Goal: Task Accomplishment & Management: Manage account settings

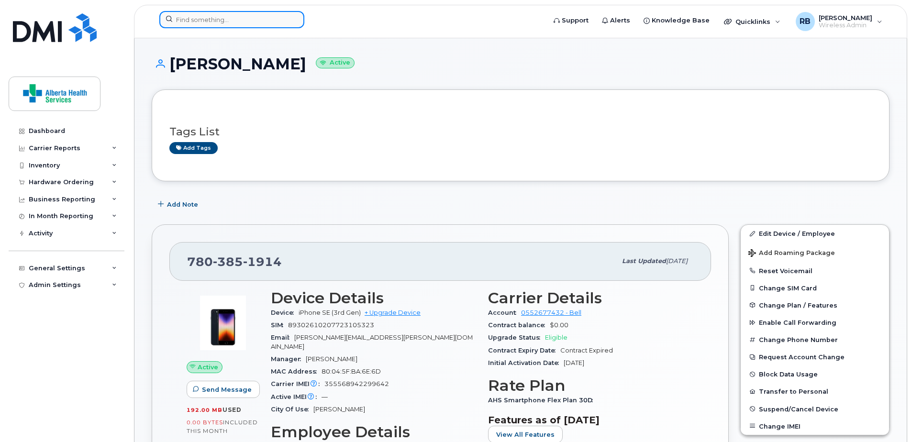
drag, startPoint x: 0, startPoint y: 0, endPoint x: 205, endPoint y: 21, distance: 206.3
click at [205, 21] on input at bounding box center [231, 19] width 145 height 17
paste input "780-264-1841"
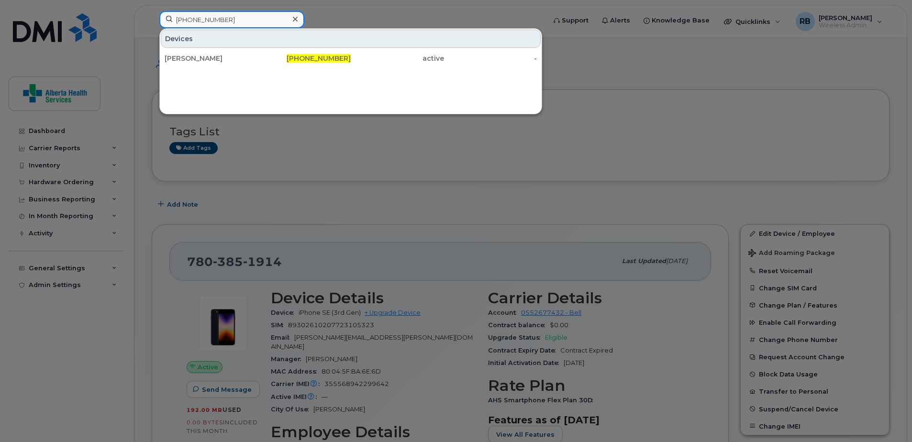
type input "780-264-1841"
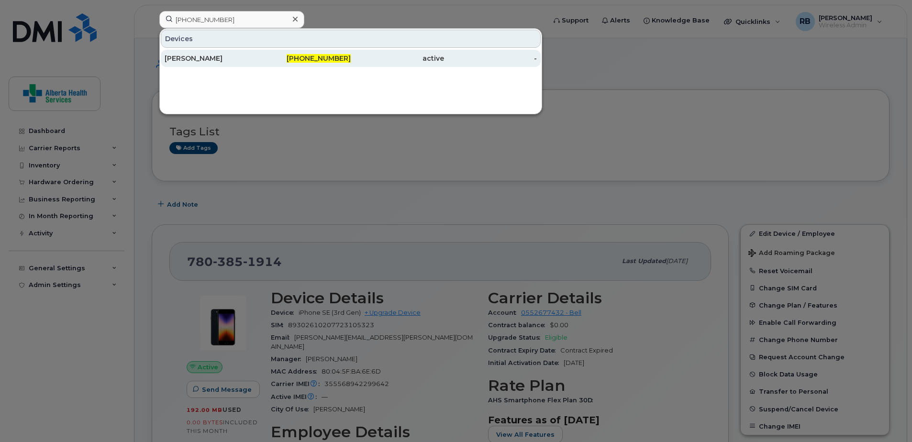
click at [267, 65] on div "780-264-1841" at bounding box center [304, 58] width 93 height 17
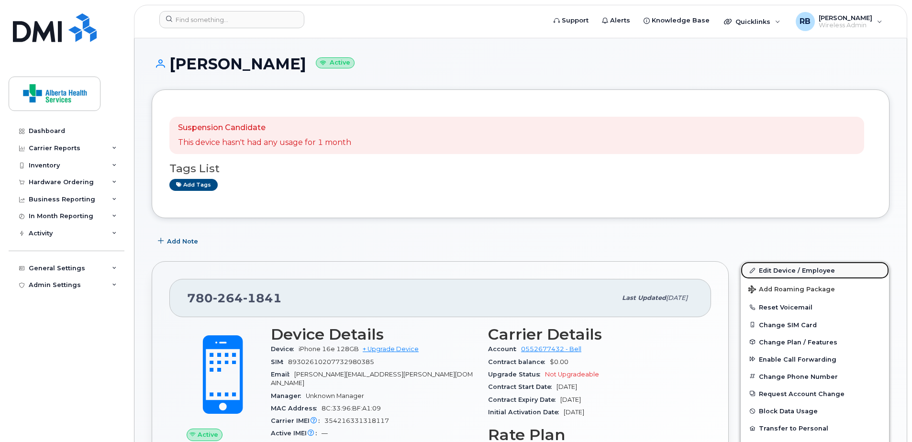
click at [806, 273] on link "Edit Device / Employee" at bounding box center [815, 270] width 148 height 17
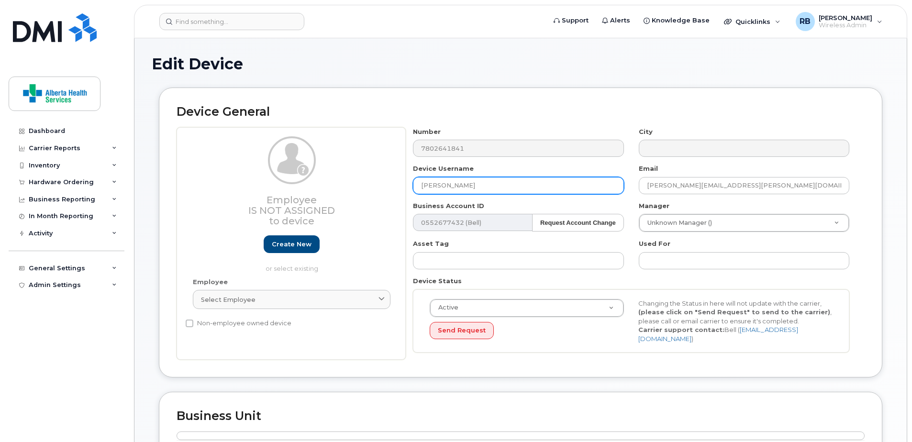
drag, startPoint x: 414, startPoint y: 169, endPoint x: 263, endPoint y: 155, distance: 151.8
click at [269, 157] on div "Employee Is not assigned to device Create new or select existing Employee Selec…" at bounding box center [521, 243] width 688 height 233
paste input "[PERSON_NAME]"
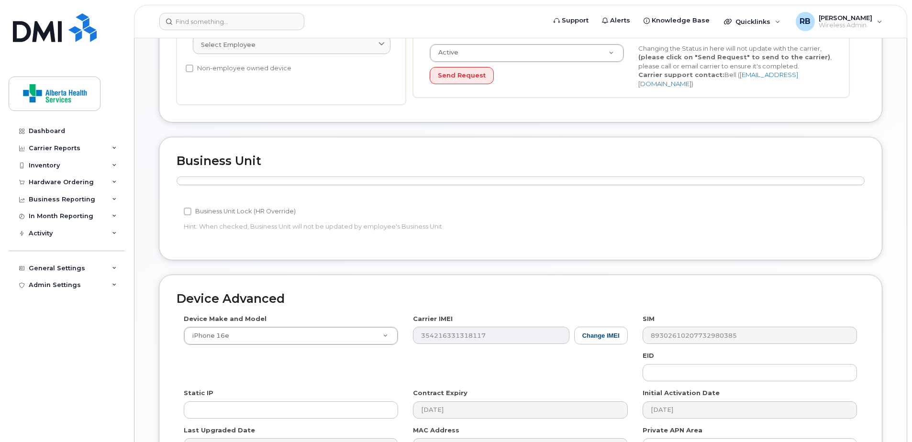
scroll to position [369, 0]
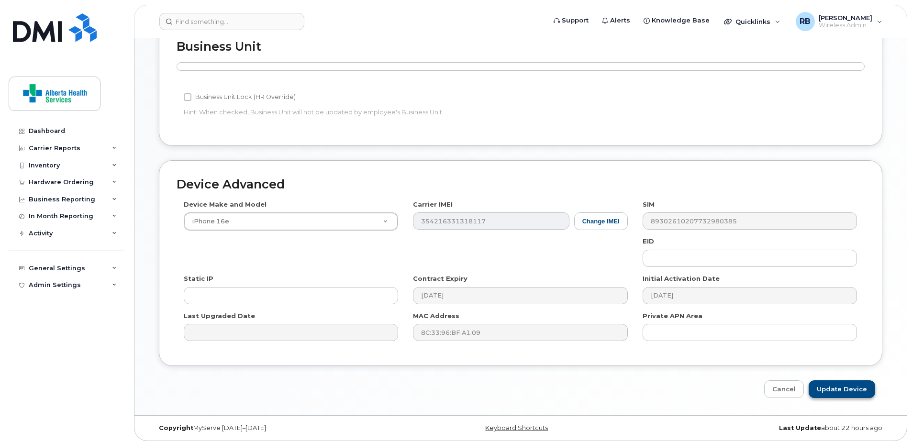
type input "[PERSON_NAME]"
click at [848, 382] on input "Update Device" at bounding box center [841, 389] width 66 height 18
type input "Saving..."
